Goal: Task Accomplishment & Management: Use online tool/utility

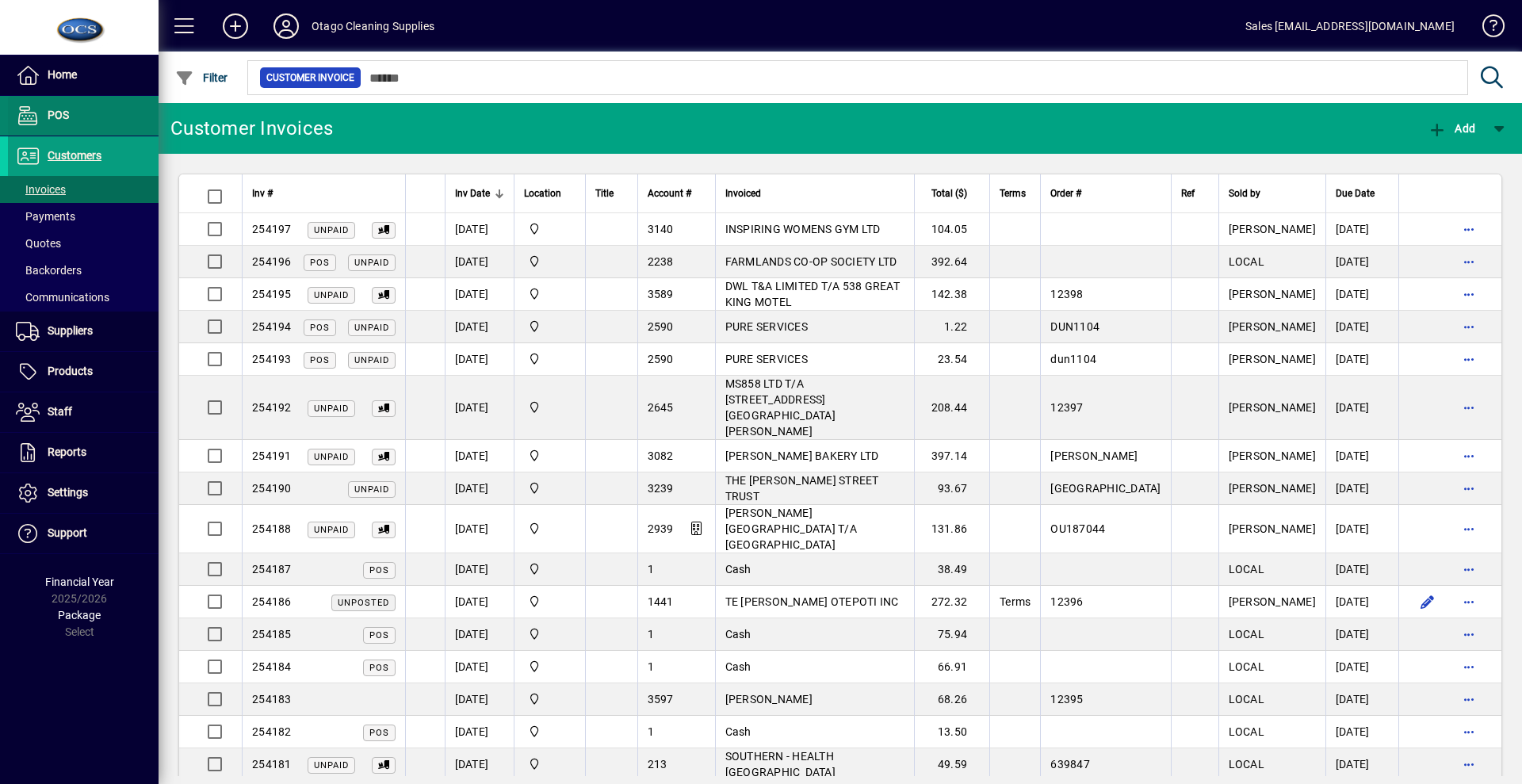
click at [61, 115] on span "POS" at bounding box center [58, 114] width 22 height 12
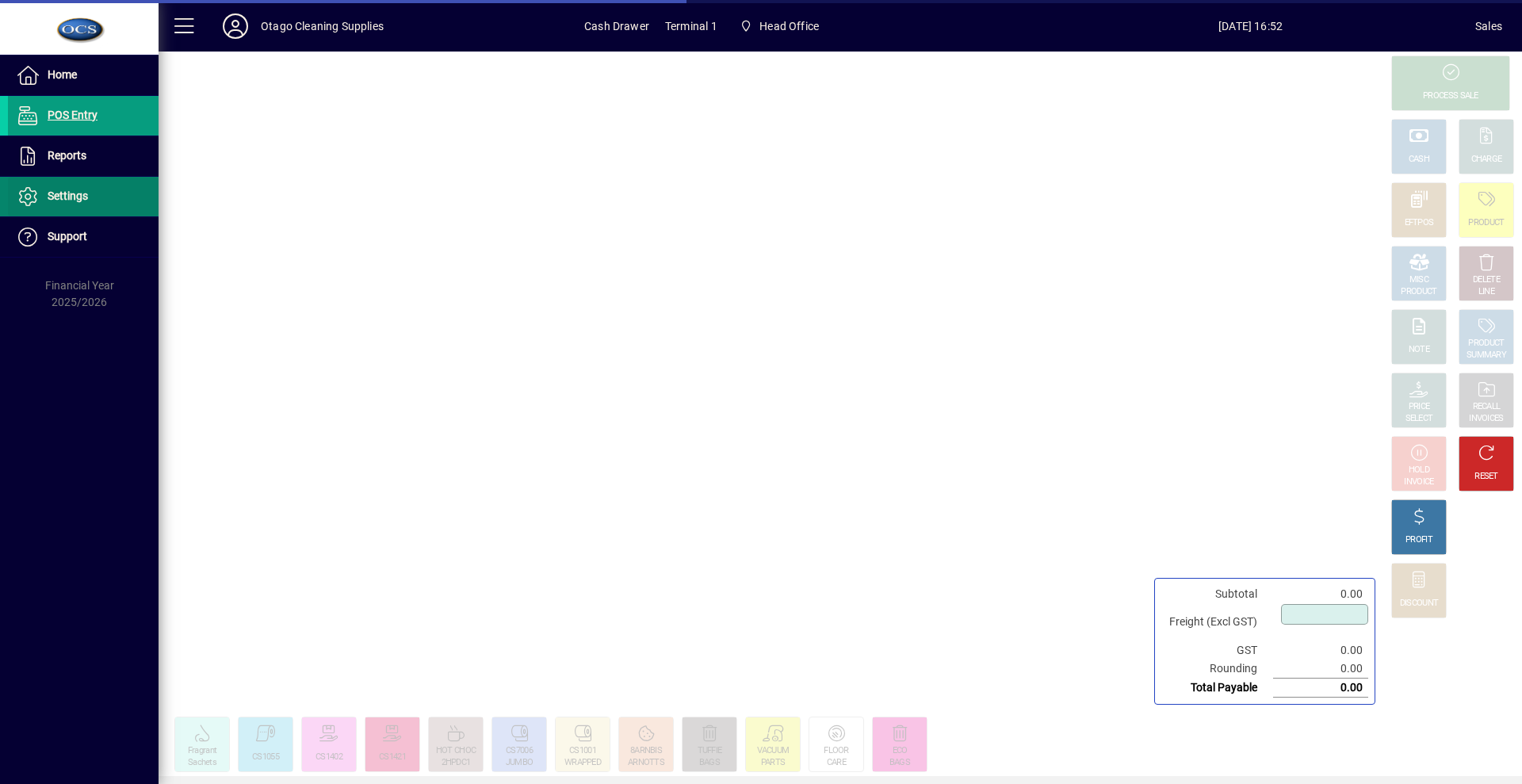
type input "****"
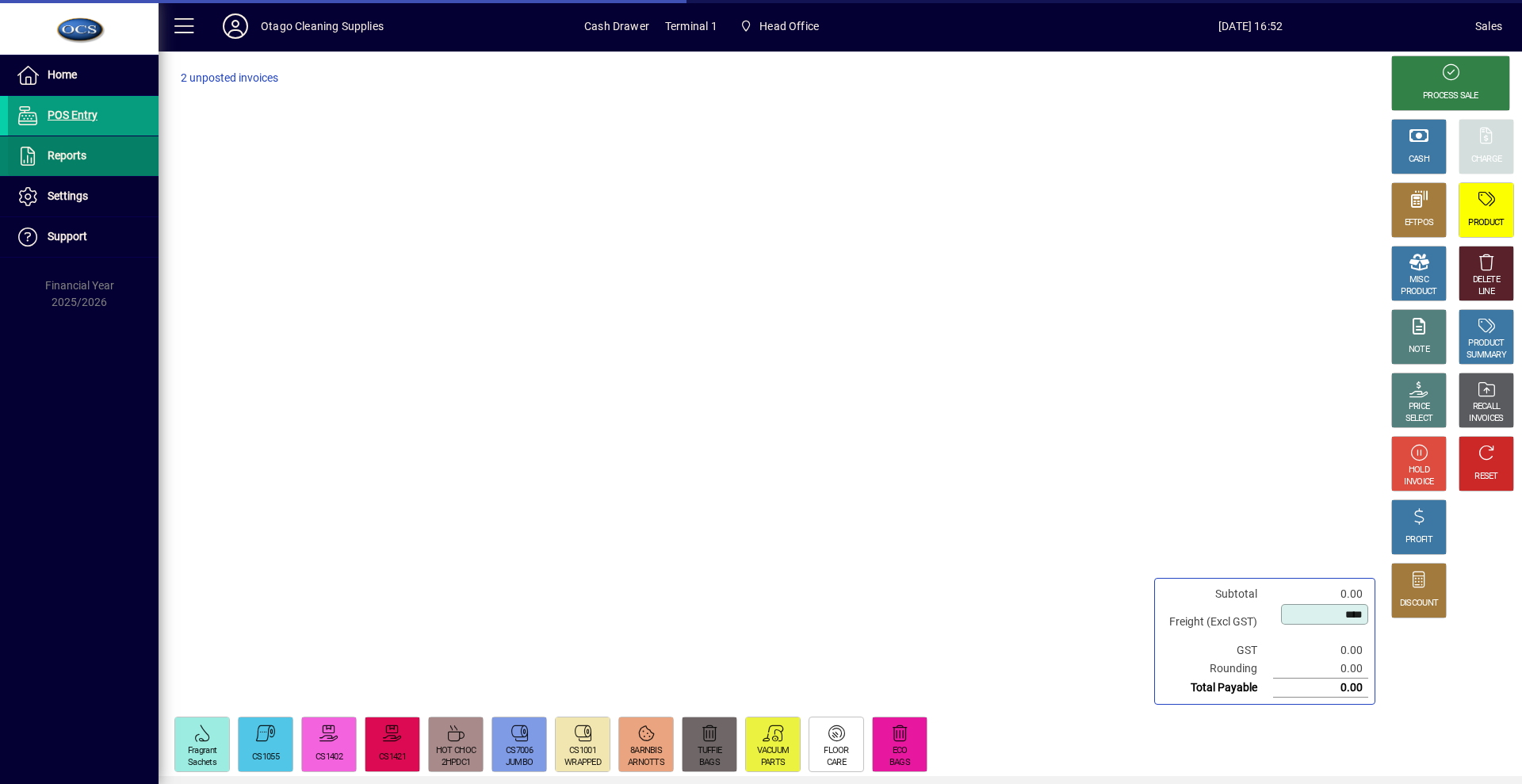
click at [92, 157] on span at bounding box center [82, 156] width 150 height 38
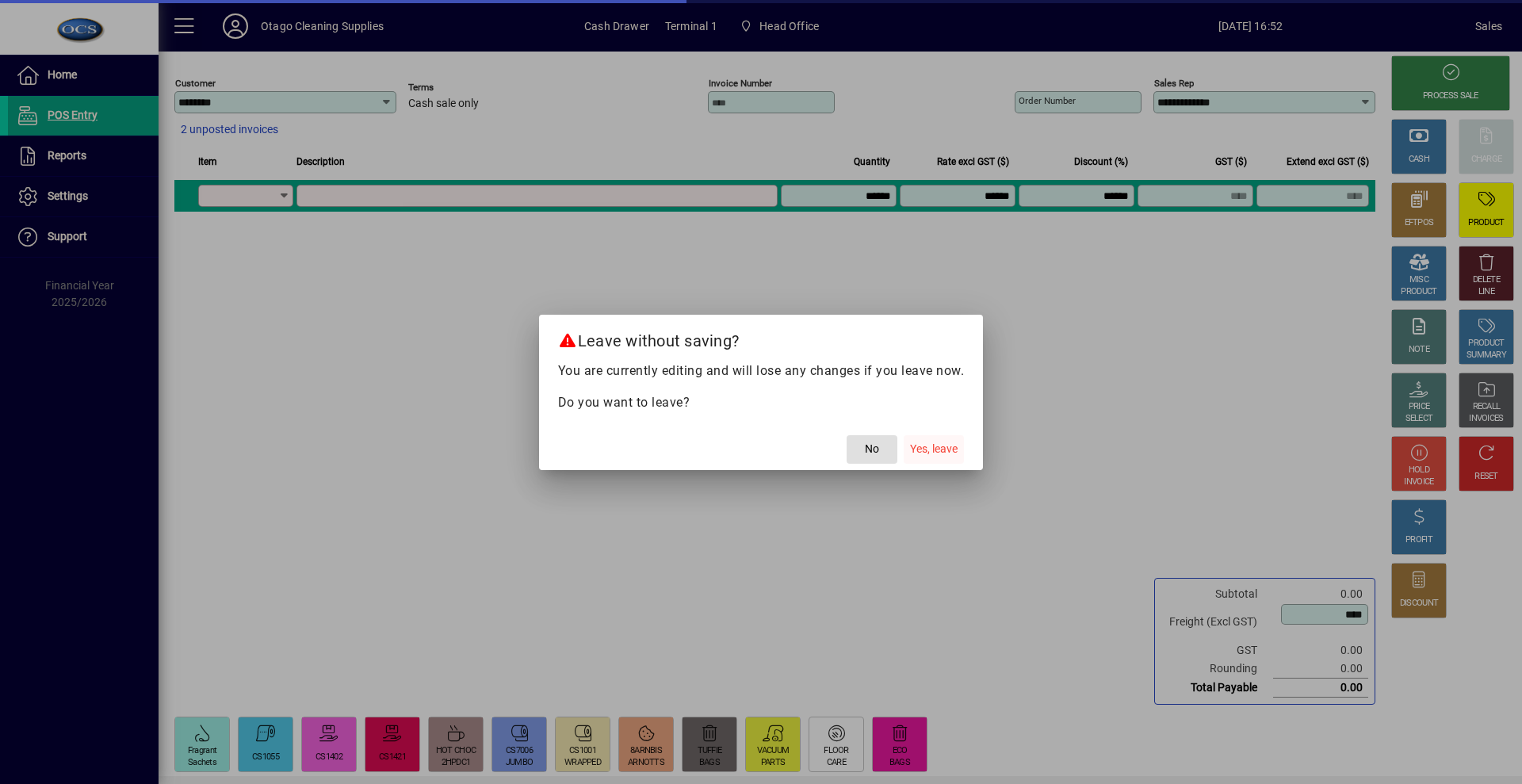
click at [930, 434] on span "button" at bounding box center [934, 449] width 61 height 38
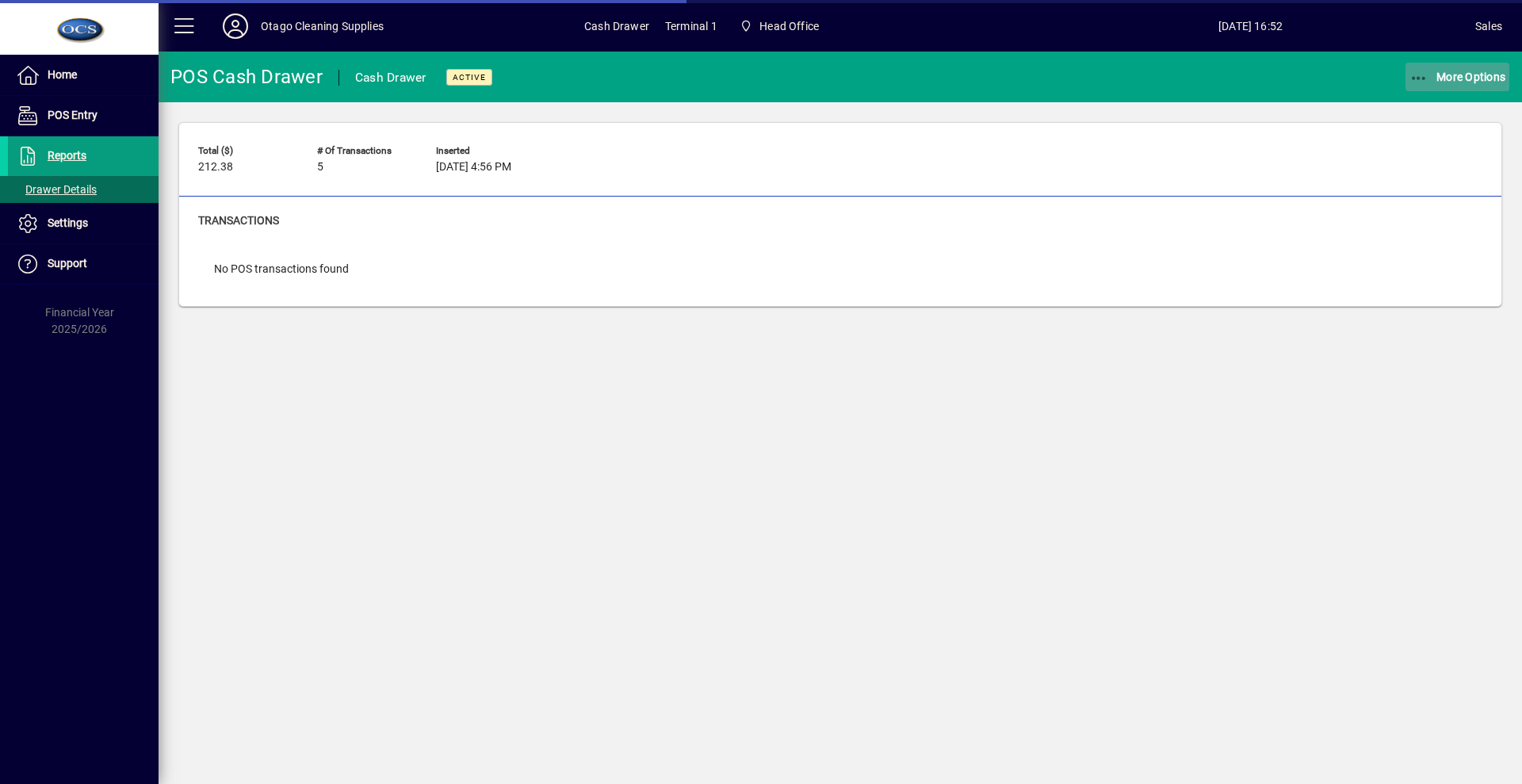
click at [1480, 87] on span "button" at bounding box center [1458, 77] width 105 height 38
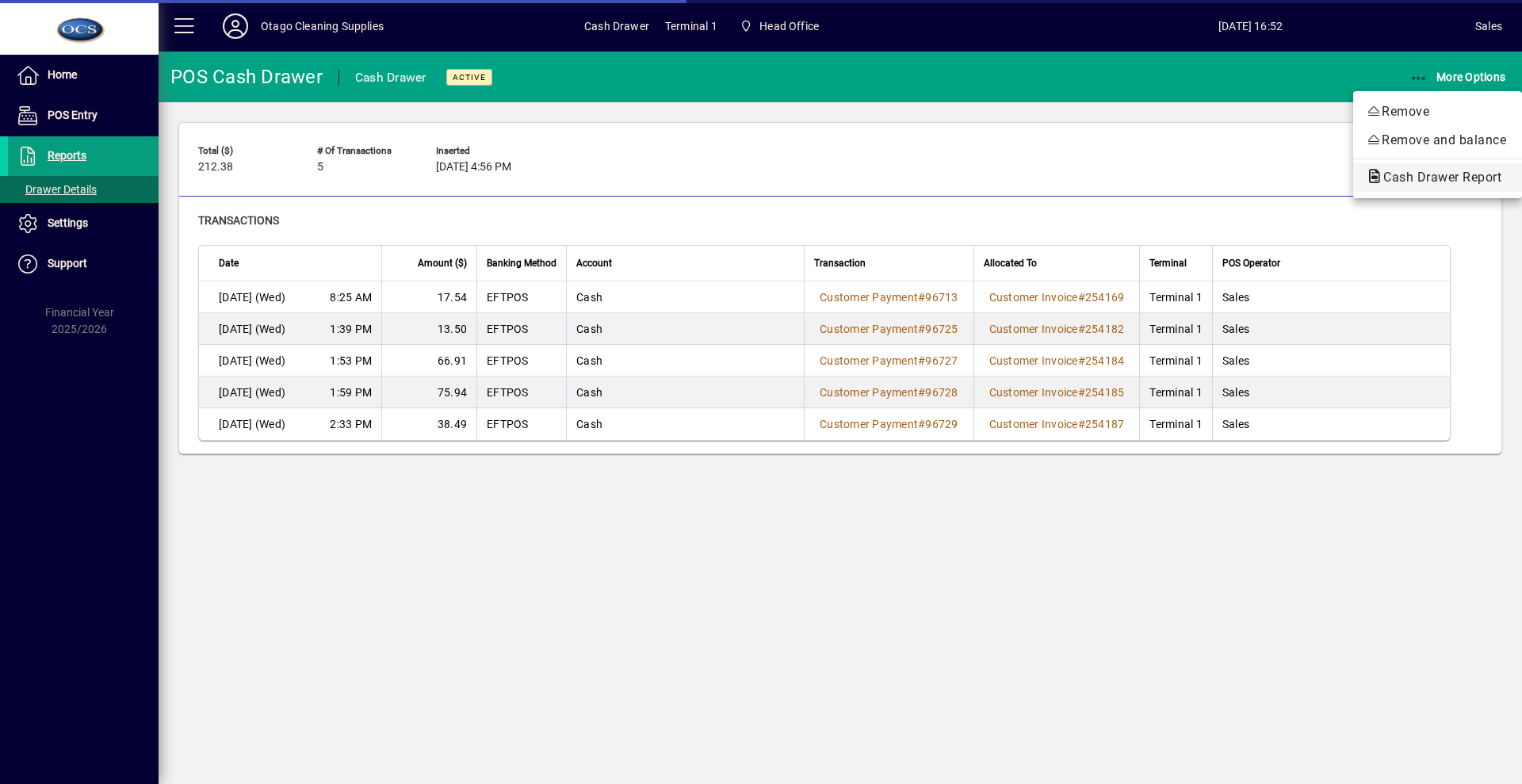
click at [1461, 166] on button "Cash Drawer Report" at bounding box center [1438, 178] width 169 height 28
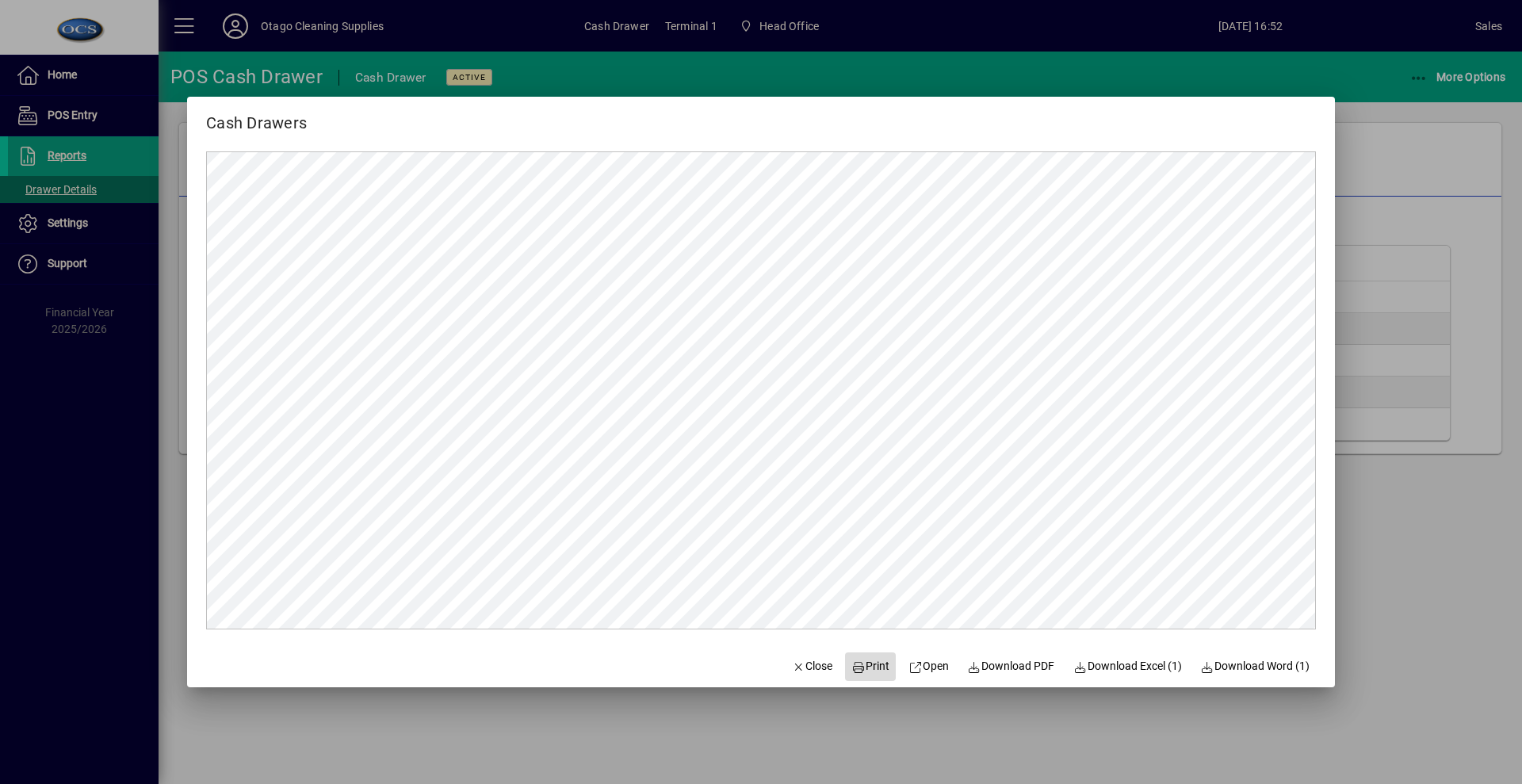
click at [871, 663] on span "Print" at bounding box center [870, 667] width 38 height 17
click at [786, 658] on span "button" at bounding box center [813, 667] width 54 height 38
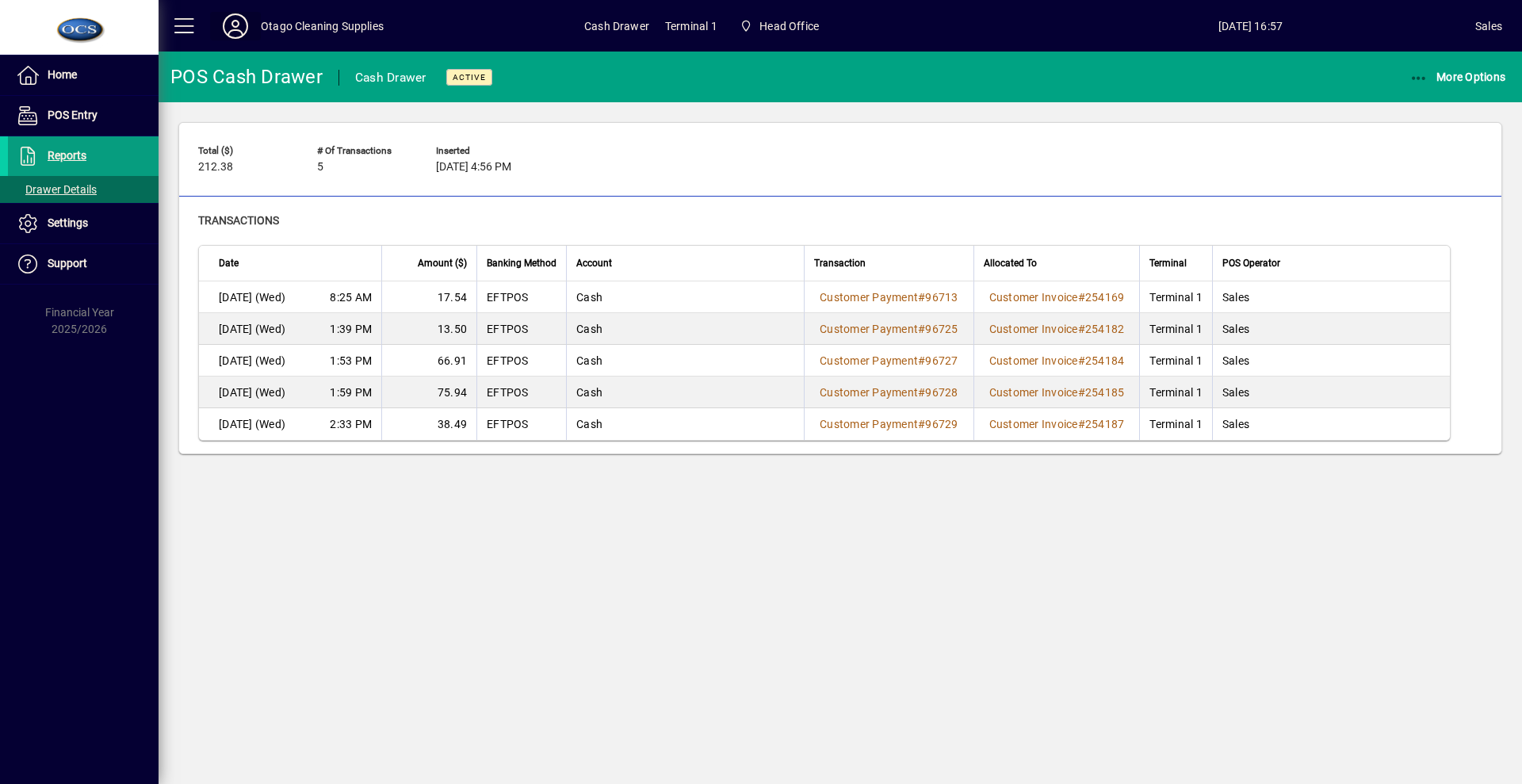
click at [242, 29] on icon at bounding box center [236, 26] width 32 height 26
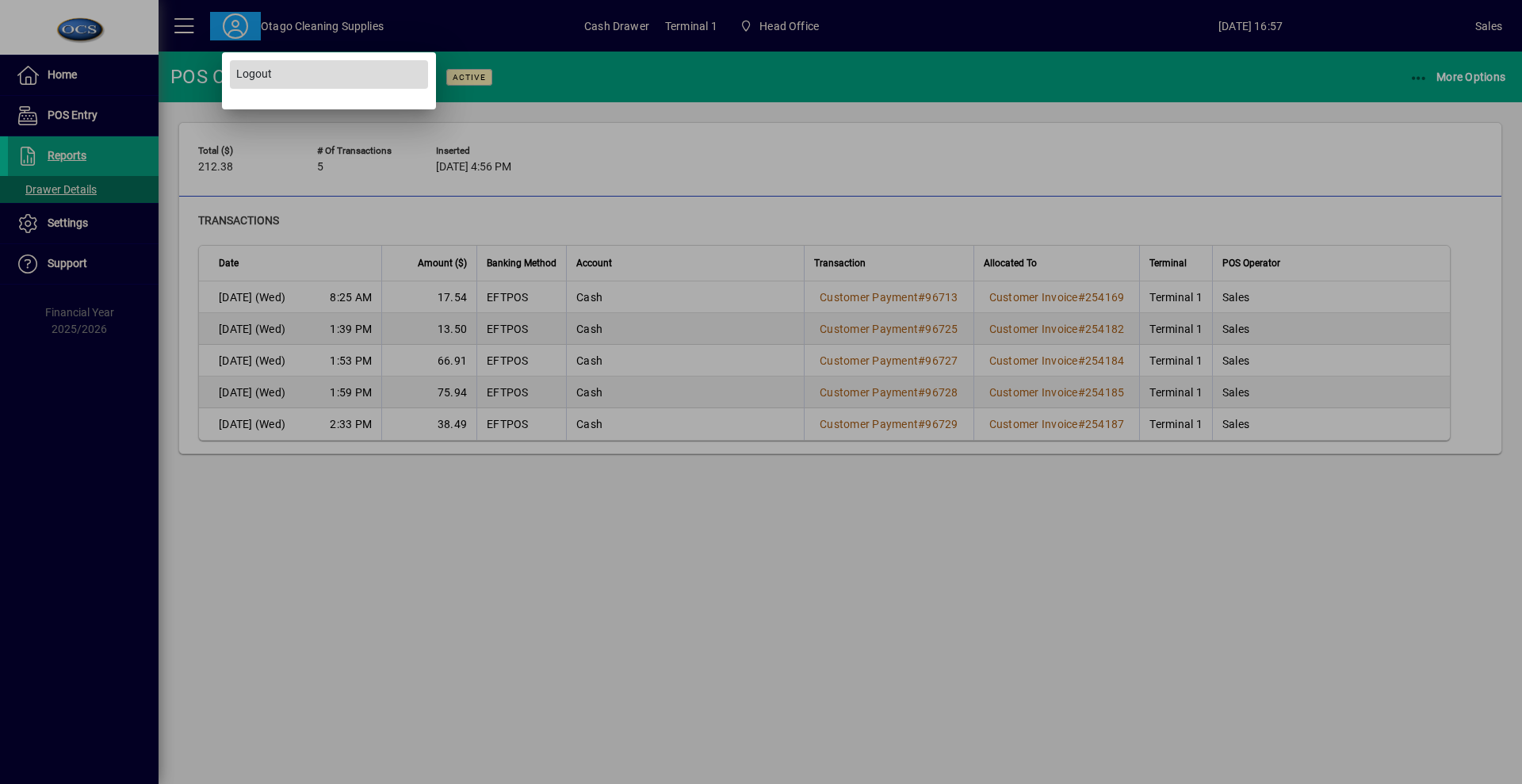
click at [263, 81] on span "Logout" at bounding box center [254, 75] width 36 height 17
